Goal: Entertainment & Leisure: Consume media (video, audio)

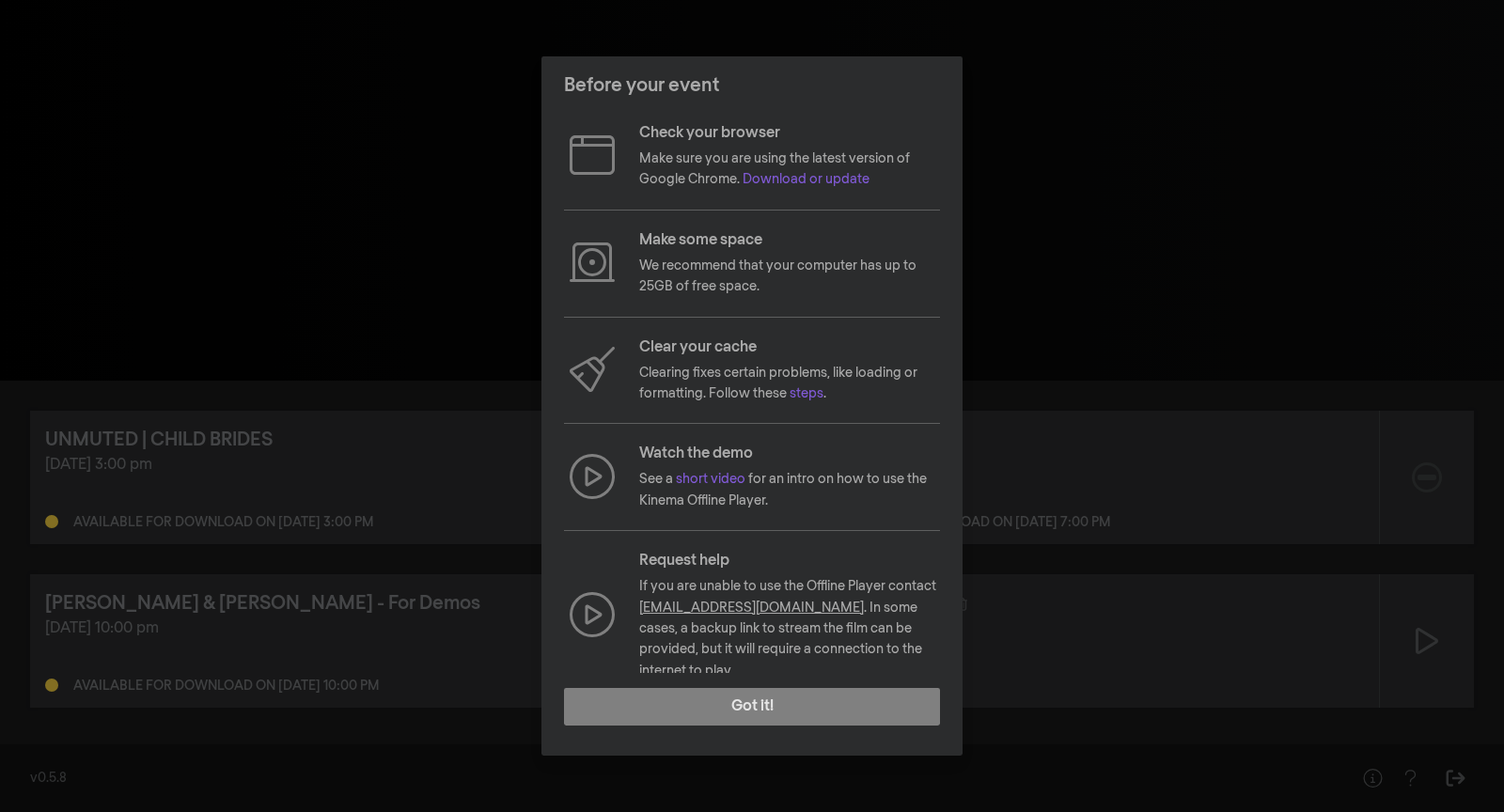
click at [217, 280] on div "Before your event Check your browser Make sure you are using the latest version…" at bounding box center [752, 406] width 1504 height 812
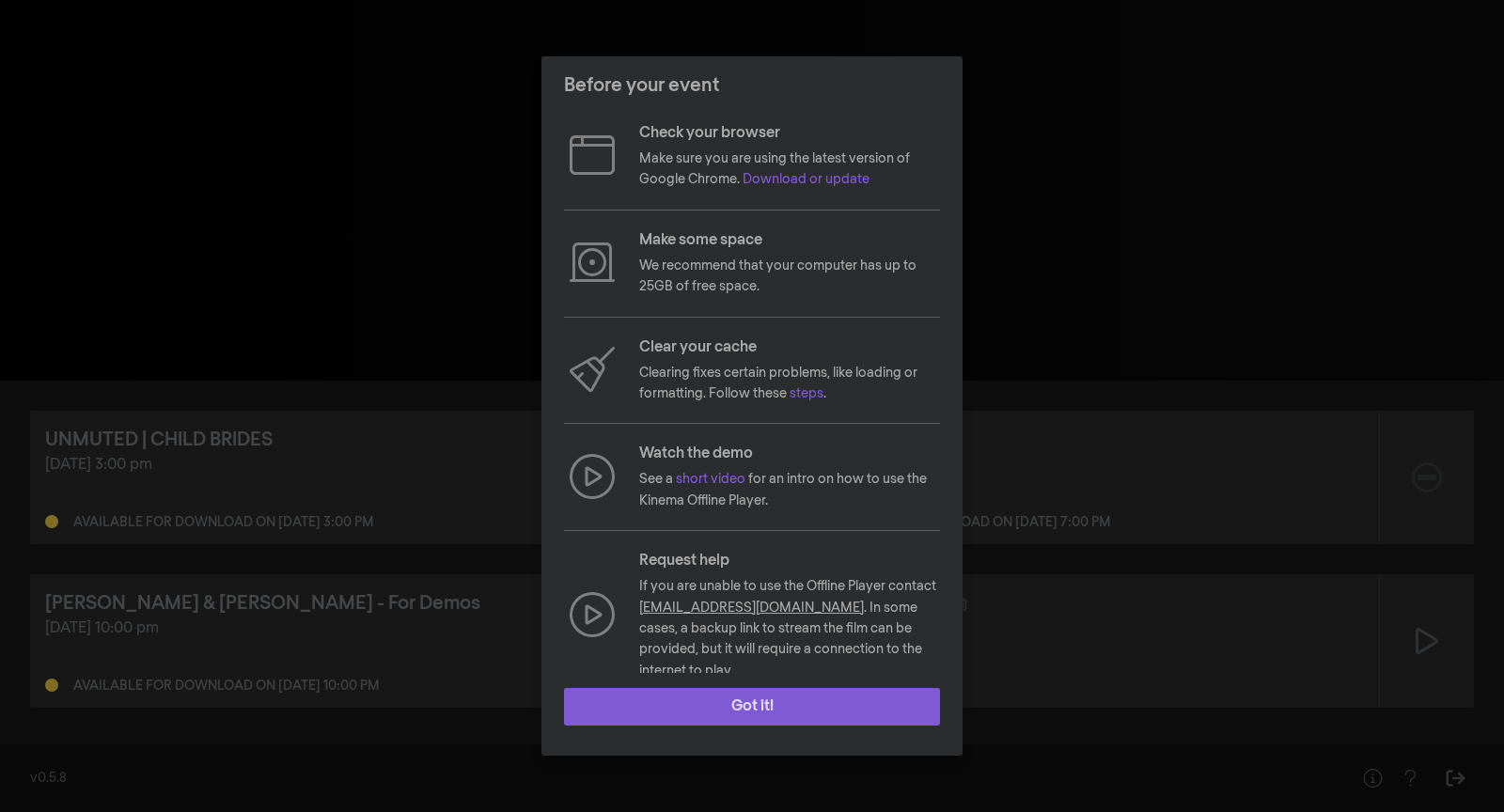
click at [861, 690] on button "Got it!" at bounding box center [752, 706] width 376 height 38
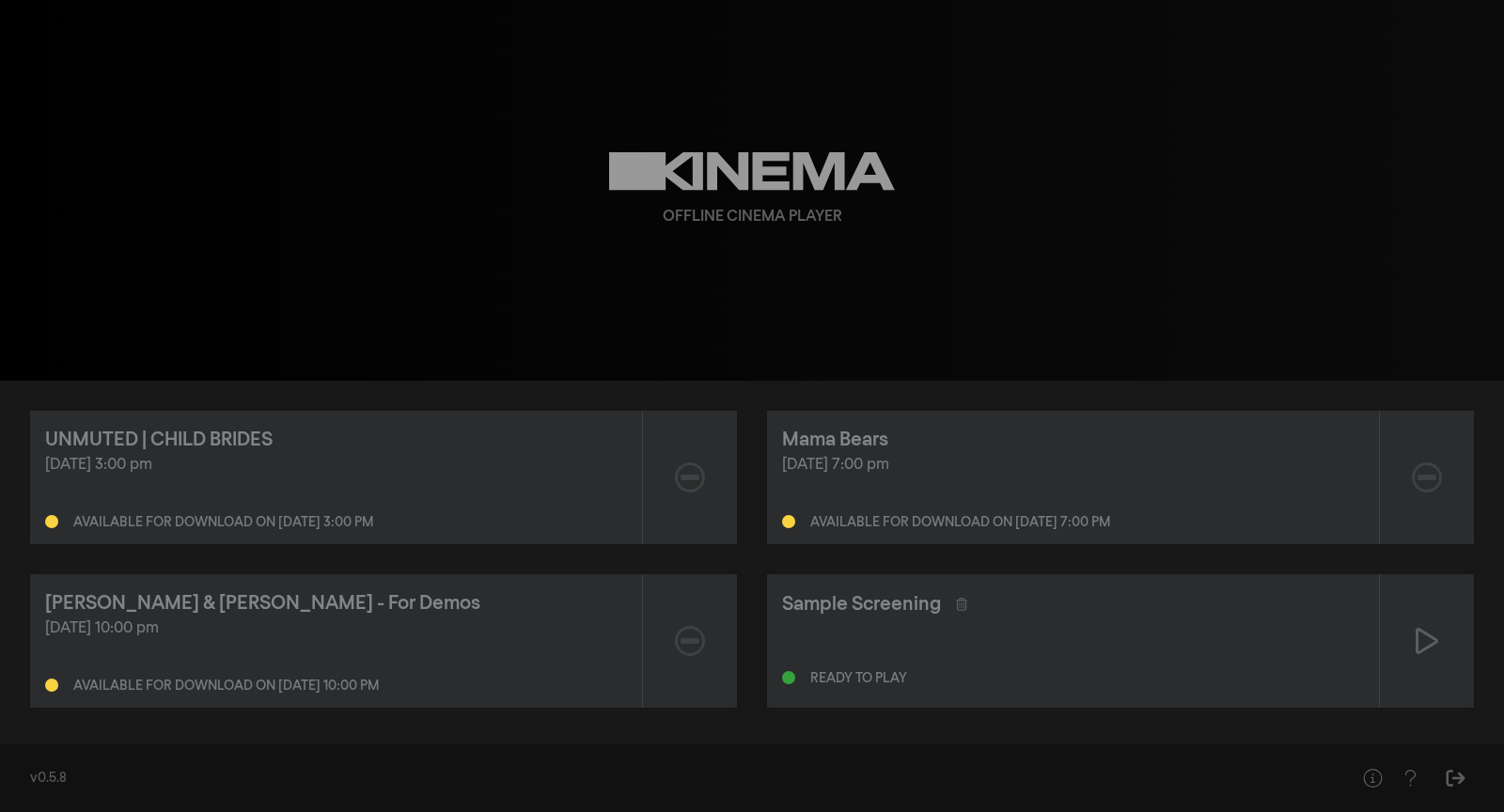
drag, startPoint x: 434, startPoint y: 526, endPoint x: 253, endPoint y: 519, distance: 181.1
click at [256, 519] on div "Available for download on [DATE] 3:00 pm" at bounding box center [335, 518] width 582 height 23
click at [373, 519] on div "Available for download on [DATE] 3:00 pm" at bounding box center [223, 522] width 299 height 13
drag, startPoint x: 230, startPoint y: 458, endPoint x: 46, endPoint y: 456, distance: 184.0
click at [27, 456] on div "UNMUTED | CHILD BRIDES [DATE] 3:00 pm Available for download on [DATE] 3:00 pm …" at bounding box center [752, 559] width 1504 height 357
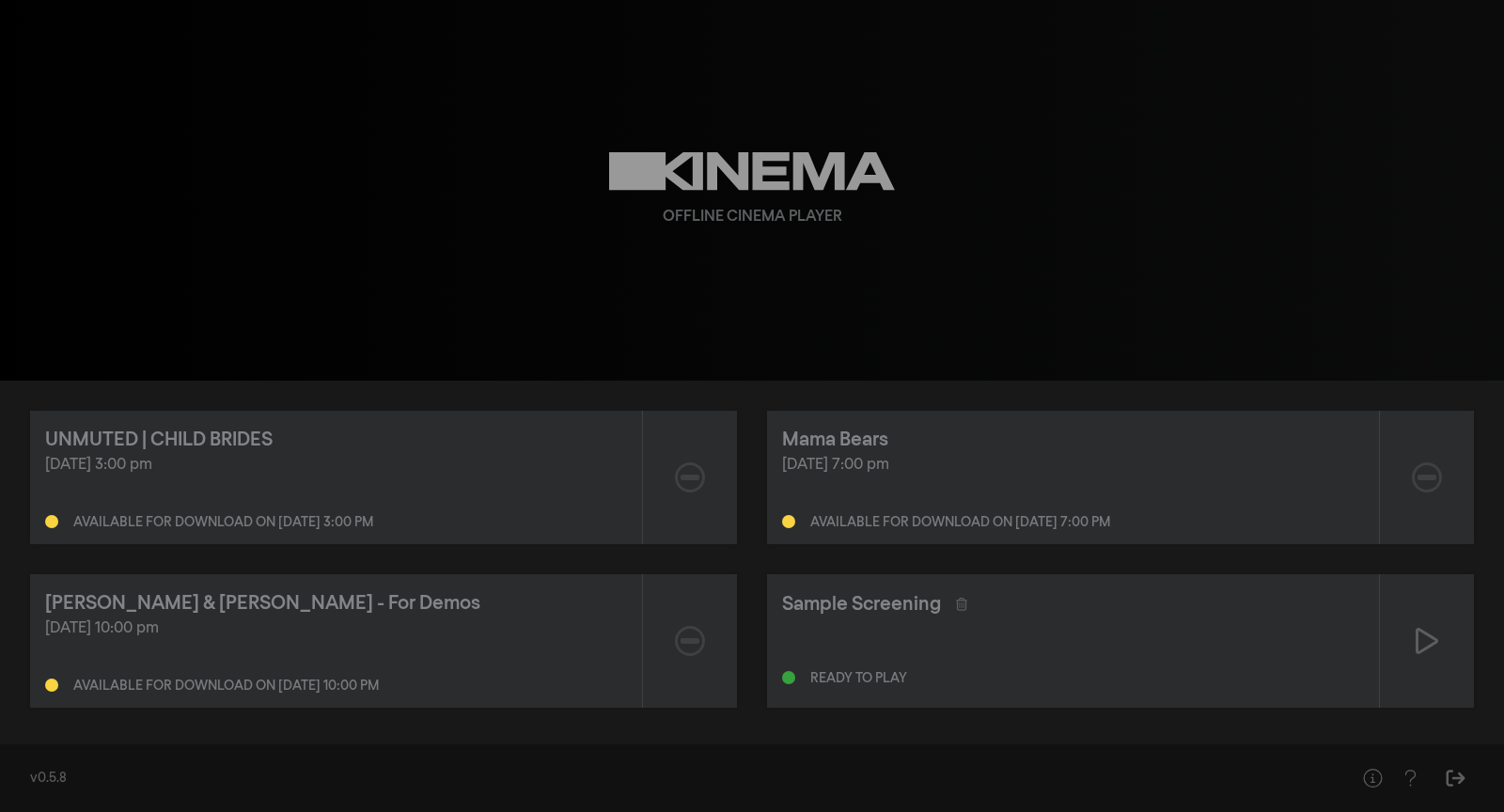
click at [285, 462] on div "[DATE] 3:00 pm" at bounding box center [335, 465] width 582 height 23
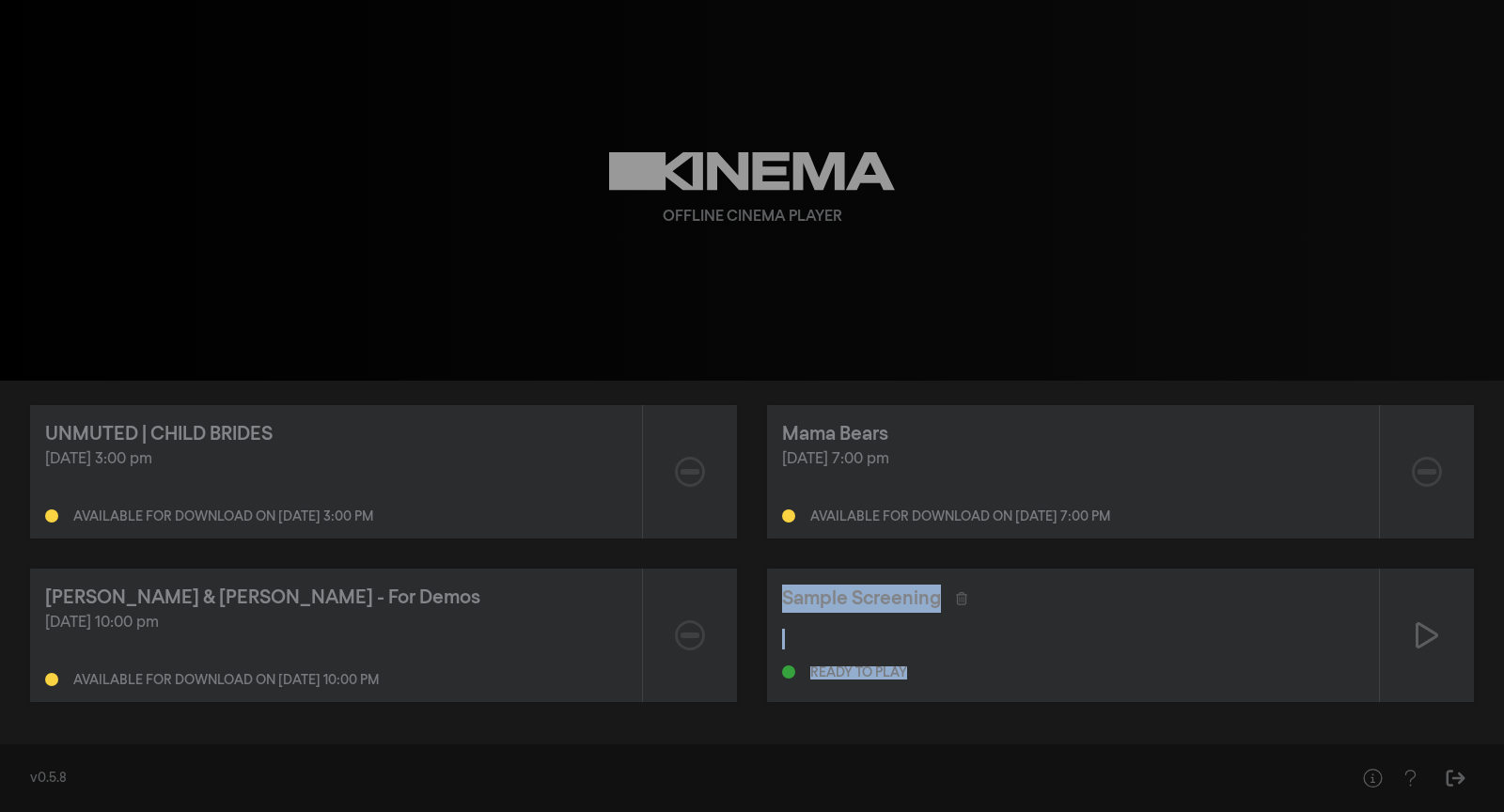
drag, startPoint x: 934, startPoint y: 674, endPoint x: 777, endPoint y: 572, distance: 187.2
click at [776, 572] on div "Sample Screening Ready to play" at bounding box center [1072, 635] width 612 height 134
click at [917, 613] on div "Sample Screening Ready to play" at bounding box center [1072, 635] width 612 height 134
drag, startPoint x: 988, startPoint y: 687, endPoint x: 952, endPoint y: 606, distance: 88.6
click at [814, 594] on div "Sample Screening Ready to play" at bounding box center [1072, 635] width 612 height 134
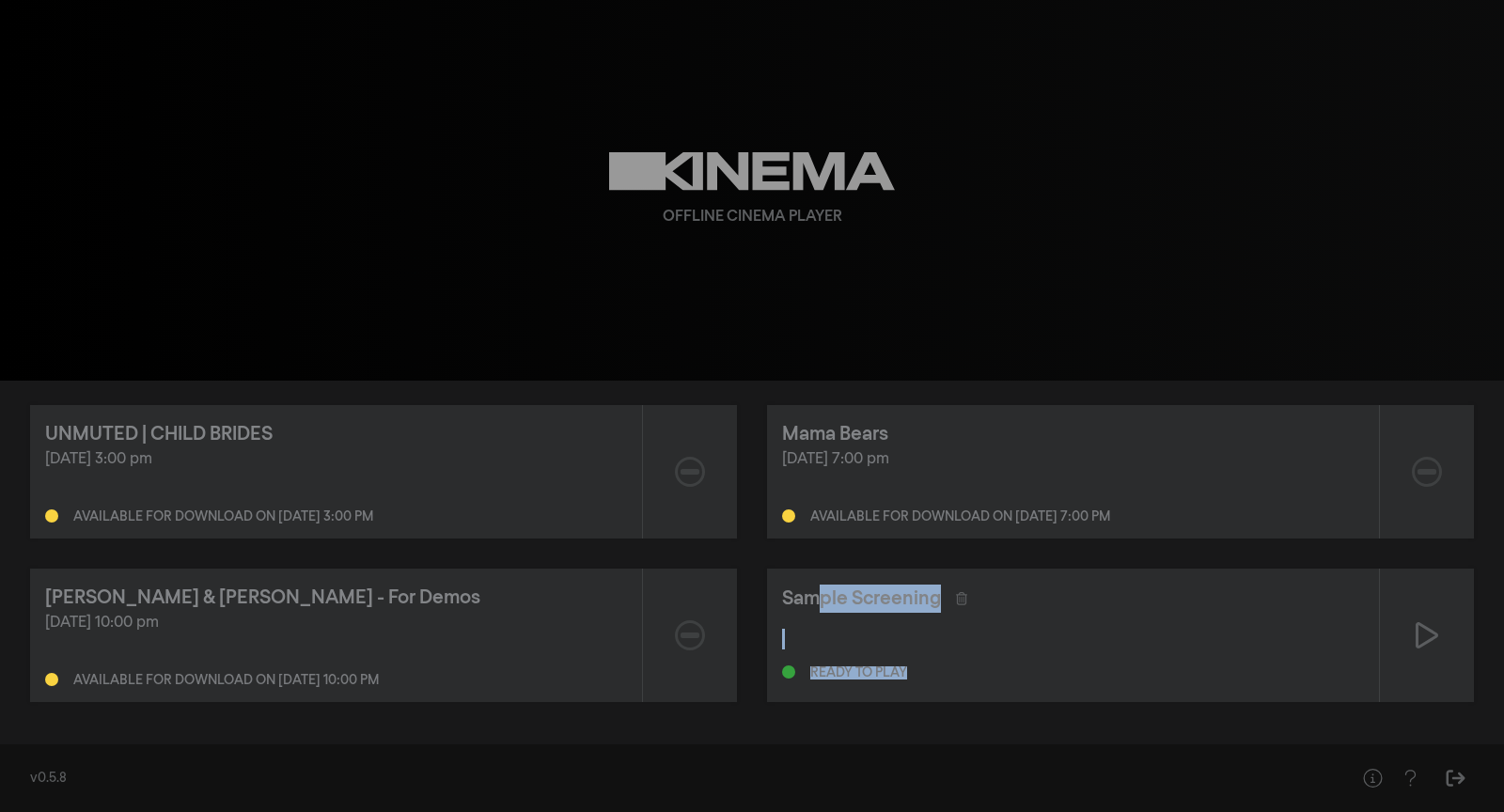
click at [975, 612] on div "Sample Screening Ready to play" at bounding box center [1072, 635] width 612 height 134
